Goal: Find specific page/section: Find specific page/section

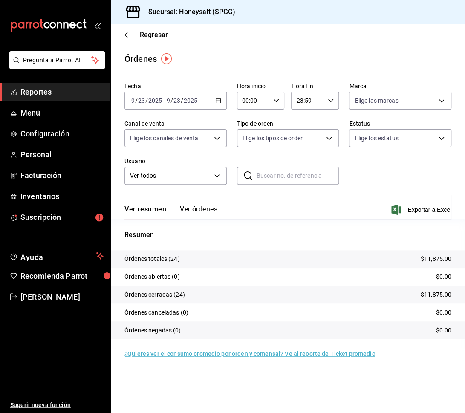
click at [211, 211] on button "Ver órdenes" at bounding box center [199, 212] width 38 height 14
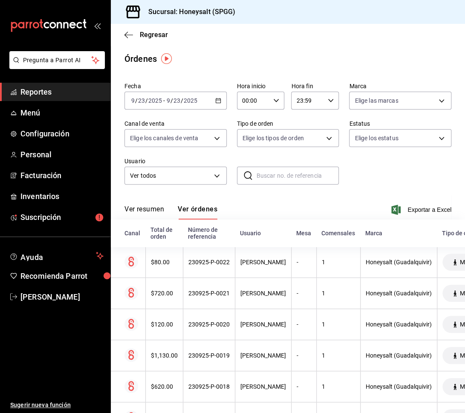
click at [149, 210] on button "Ver resumen" at bounding box center [145, 212] width 40 height 14
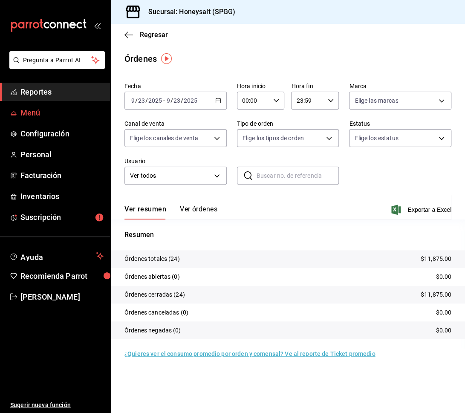
click at [53, 116] on span "Menú" at bounding box center [61, 113] width 83 height 12
